Goal: Transaction & Acquisition: Purchase product/service

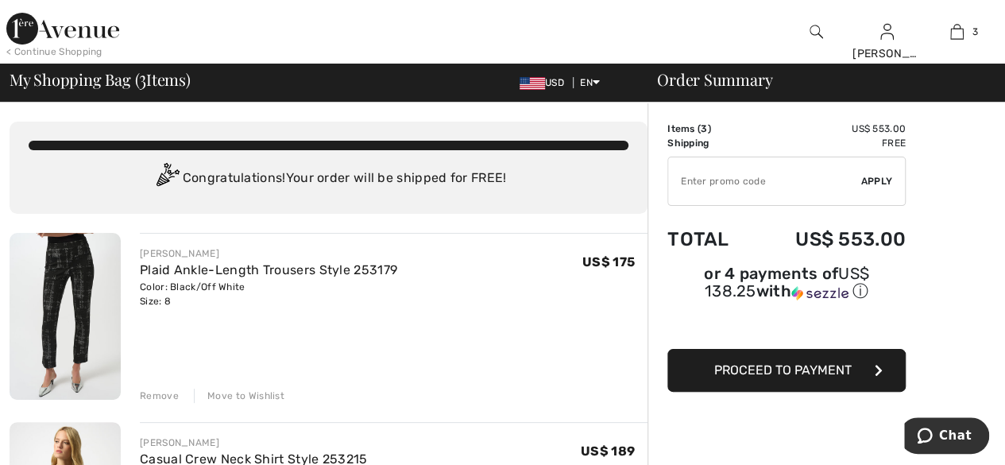
type input "NEW15"
type input "FLASH15"
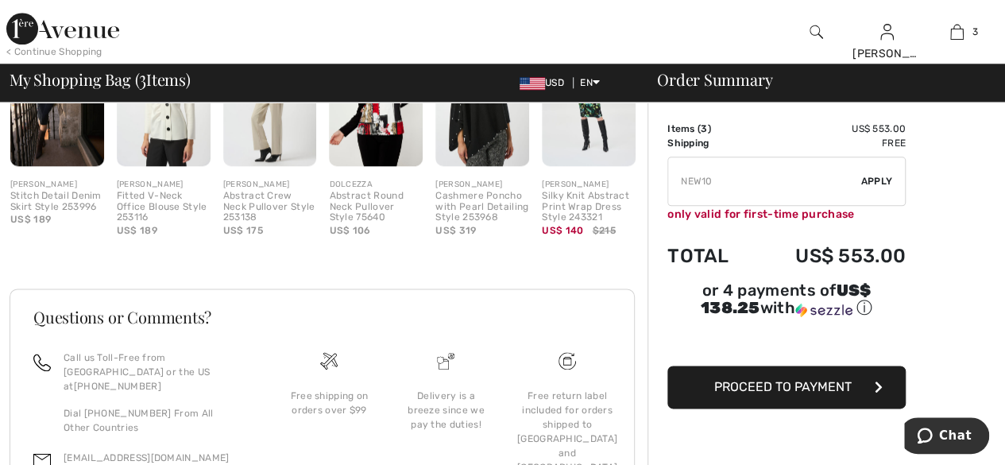
type input "EXTRA15"
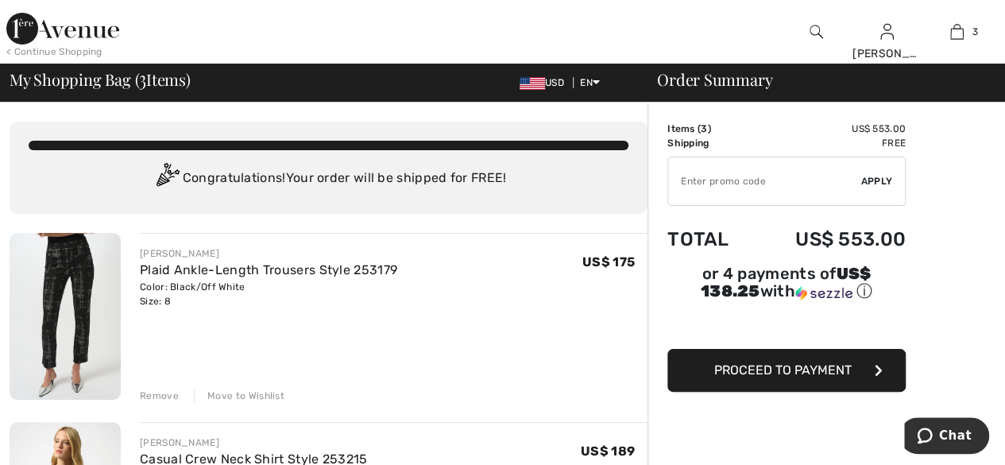
type input "FREEXPRESS"
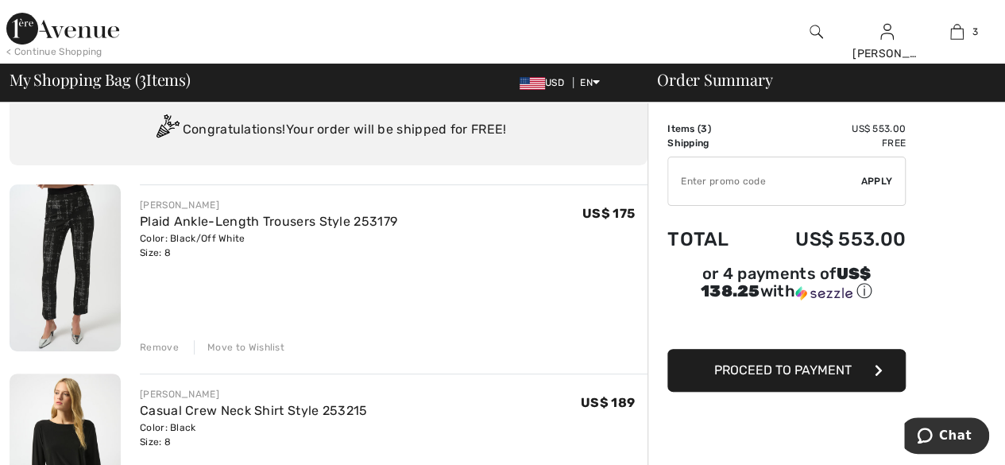
scroll to position [32, 0]
